Goal: Register for event/course

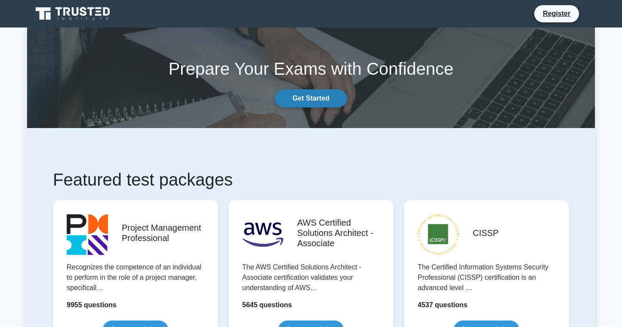
click at [330, 101] on link "Get Started" at bounding box center [311, 98] width 72 height 18
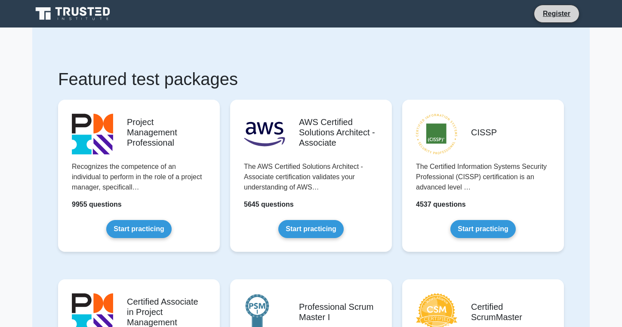
click at [548, 20] on li "Register" at bounding box center [557, 14] width 46 height 18
click at [556, 14] on link "Register" at bounding box center [557, 13] width 38 height 11
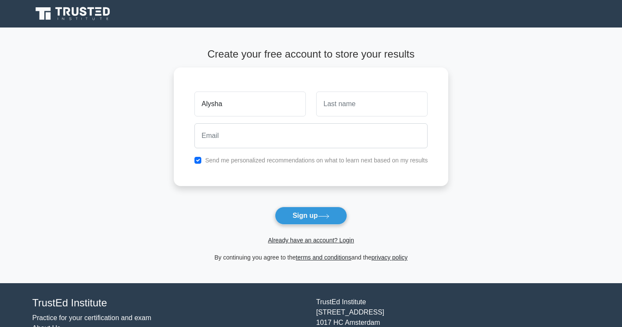
type input "Alysha"
type input "[PERSON_NAME]"
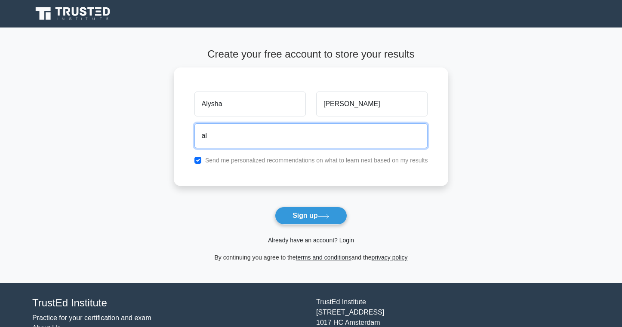
type input "[EMAIL_ADDRESS][DOMAIN_NAME]"
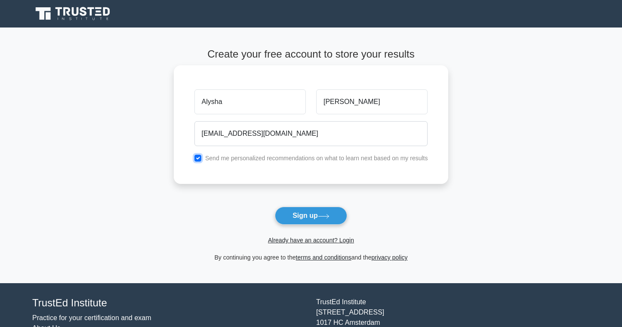
click at [198, 159] on input "checkbox" at bounding box center [197, 158] width 7 height 7
checkbox input "false"
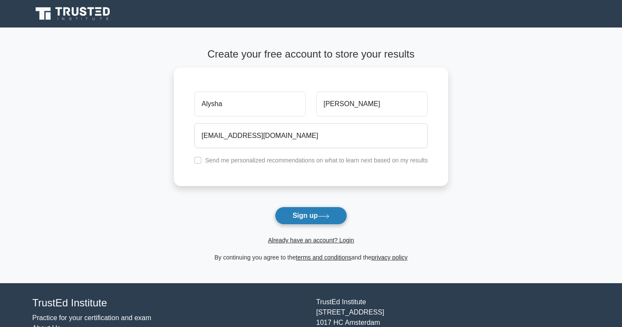
click at [323, 215] on icon at bounding box center [324, 216] width 12 height 5
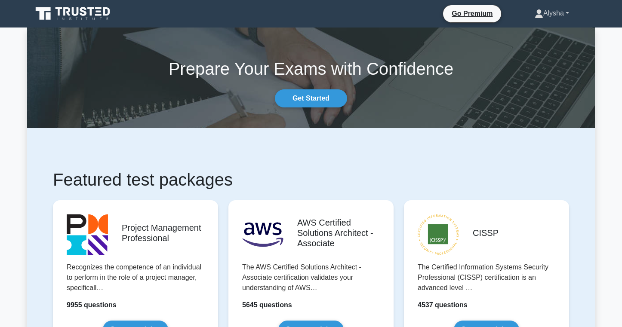
click at [548, 10] on link "Alysha" at bounding box center [552, 13] width 76 height 17
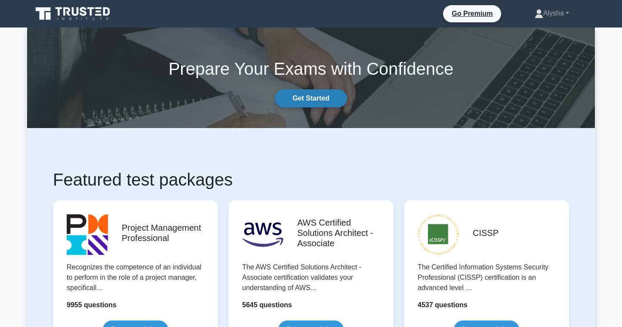
click at [335, 101] on link "Get Started" at bounding box center [311, 98] width 72 height 18
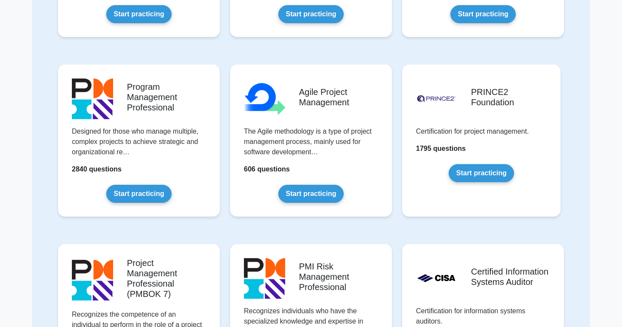
scroll to position [398, 0]
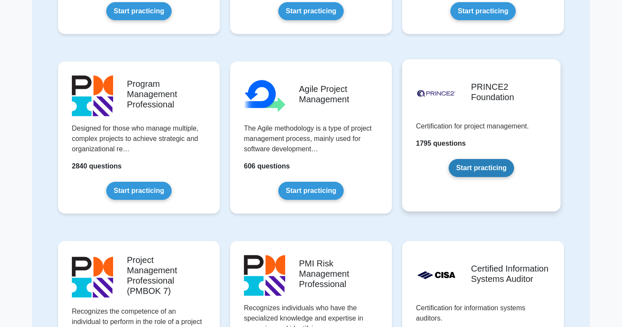
click at [487, 171] on link "Start practicing" at bounding box center [481, 168] width 65 height 18
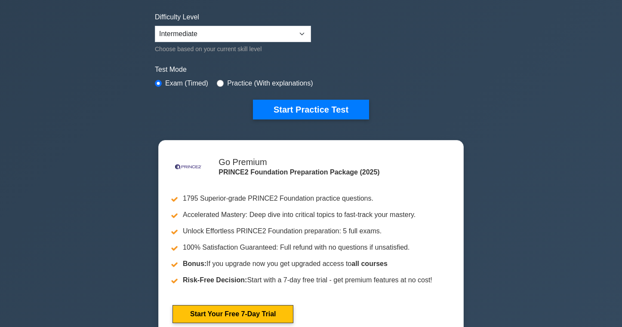
scroll to position [207, 0]
